Goal: Task Accomplishment & Management: Manage account settings

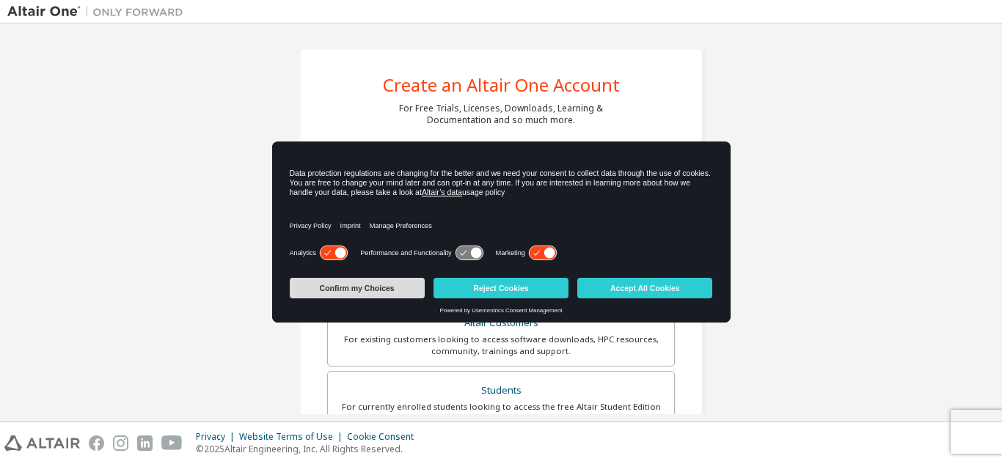
click at [402, 289] on button "Confirm my Choices" at bounding box center [357, 288] width 135 height 21
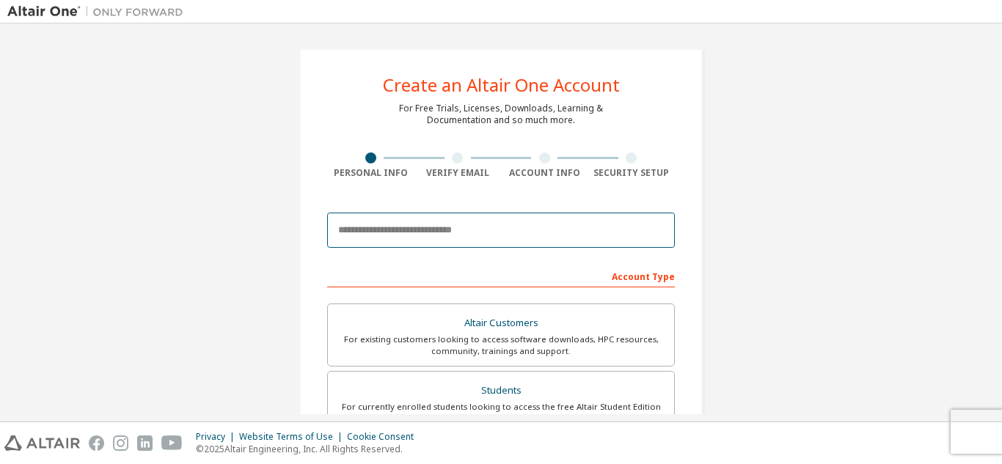
click at [451, 242] on input "email" at bounding box center [501, 230] width 348 height 35
click at [477, 232] on input "email" at bounding box center [501, 230] width 348 height 35
type input "**********"
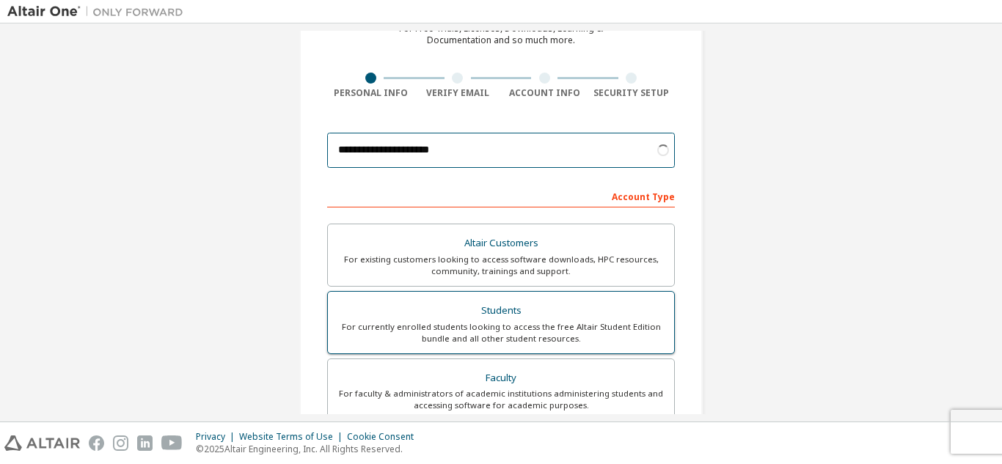
scroll to position [81, 0]
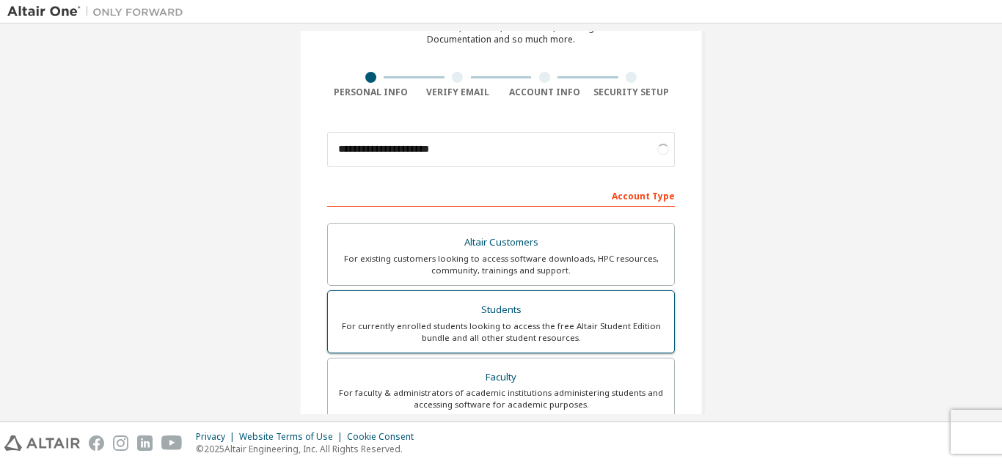
click at [496, 326] on div "Altair Customers For existing customers looking to access software downloads, H…" at bounding box center [501, 357] width 348 height 269
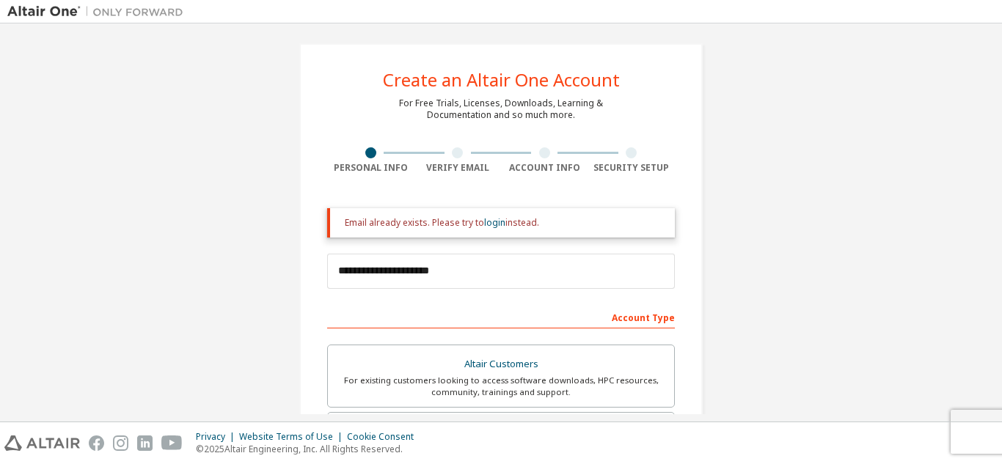
scroll to position [4, 0]
click at [490, 221] on link "login" at bounding box center [494, 223] width 21 height 12
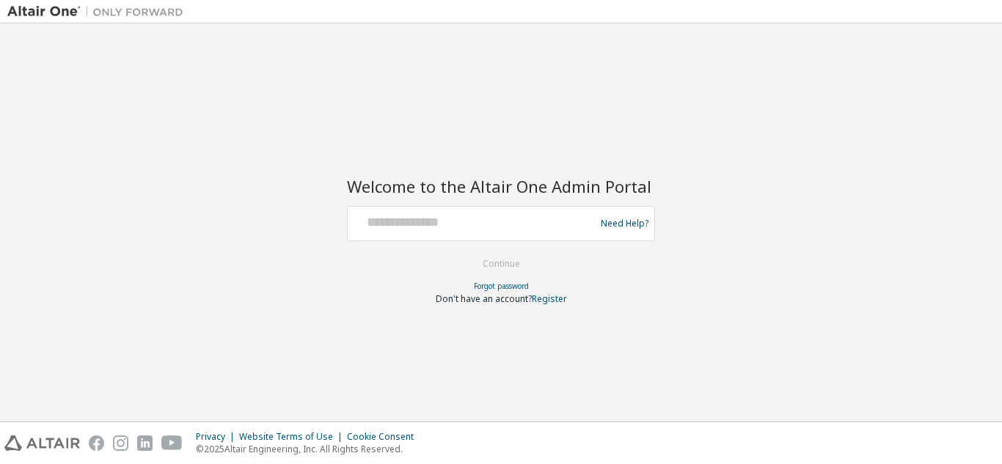
click at [515, 237] on div at bounding box center [473, 224] width 240 height 28
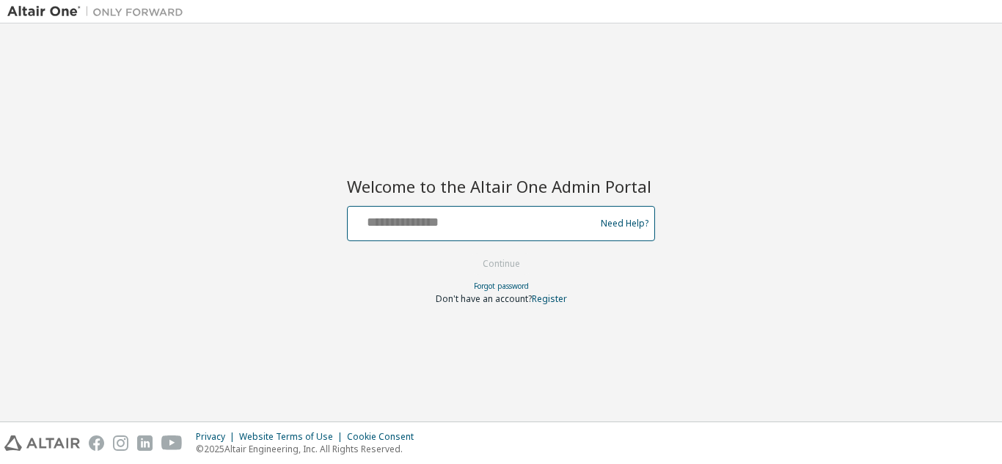
click at [513, 224] on input "text" at bounding box center [473, 220] width 240 height 21
type input "**********"
click at [467, 253] on button "Continue" at bounding box center [501, 264] width 68 height 22
